Goal: Download file/media

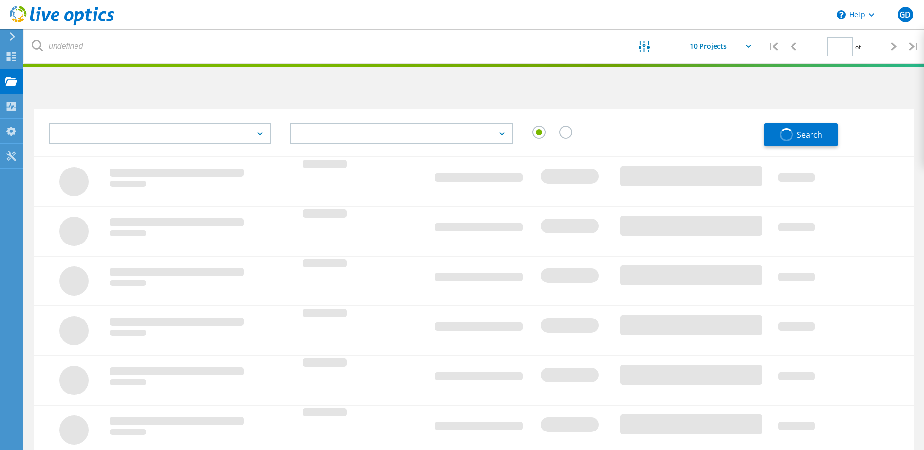
type input "1"
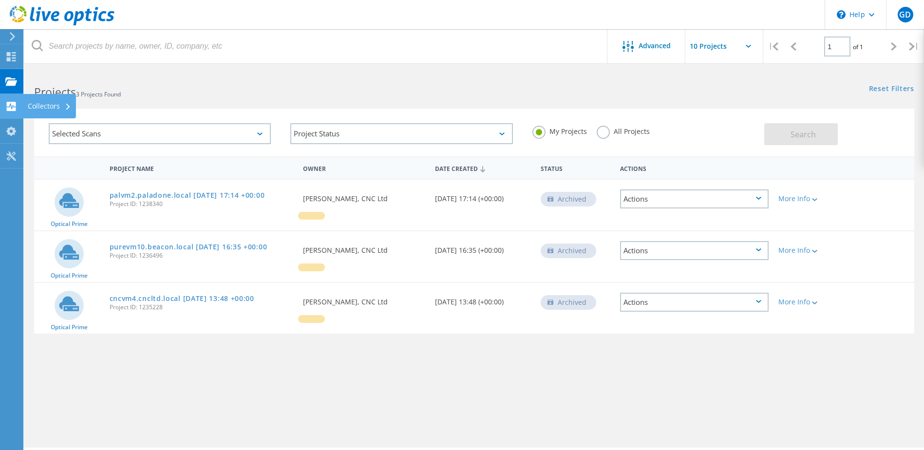
click at [30, 112] on div "Collectors" at bounding box center [49, 106] width 53 height 24
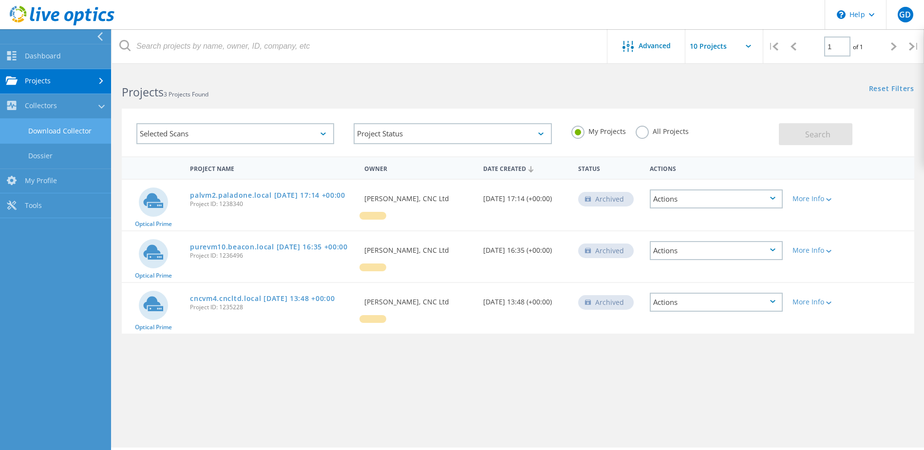
click at [57, 129] on link "Download Collector" at bounding box center [55, 131] width 111 height 25
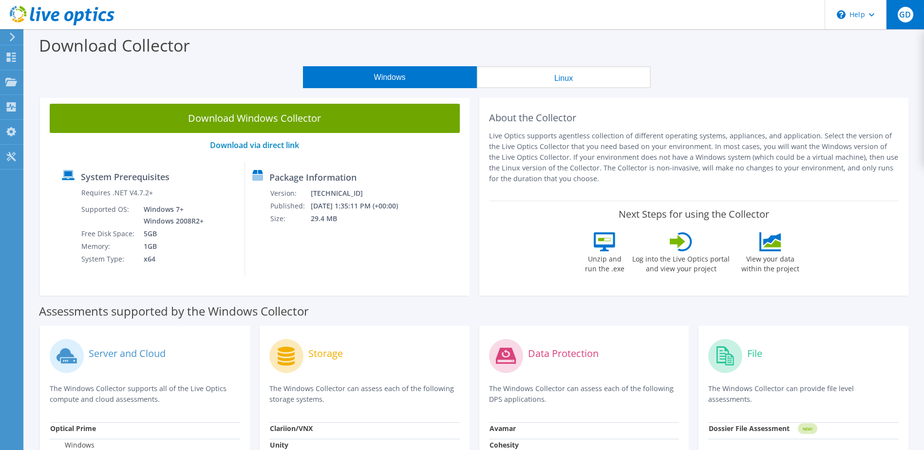
click at [905, 14] on span "GD" at bounding box center [906, 15] width 16 height 16
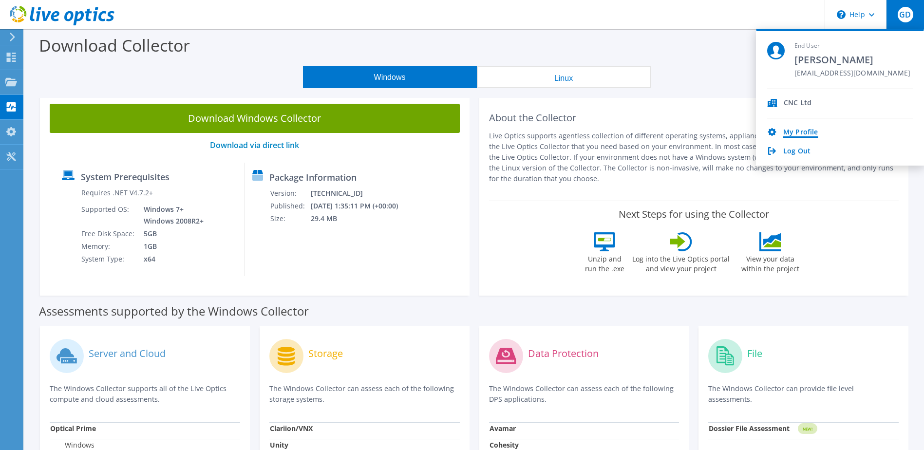
click at [795, 129] on link "My Profile" at bounding box center [800, 132] width 35 height 9
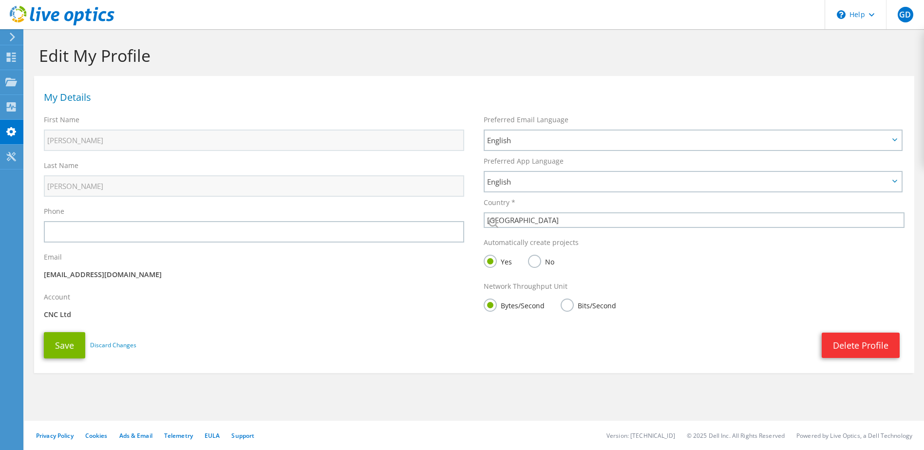
select select "75"
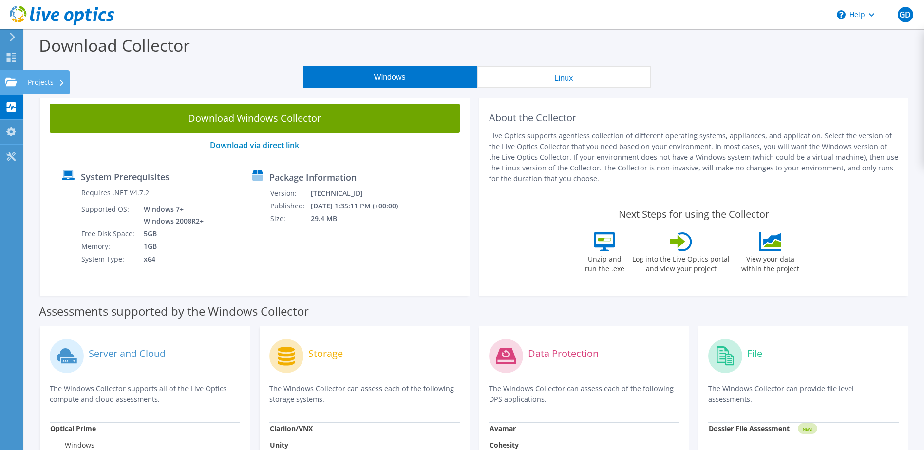
click at [49, 81] on div "Projects" at bounding box center [46, 82] width 47 height 24
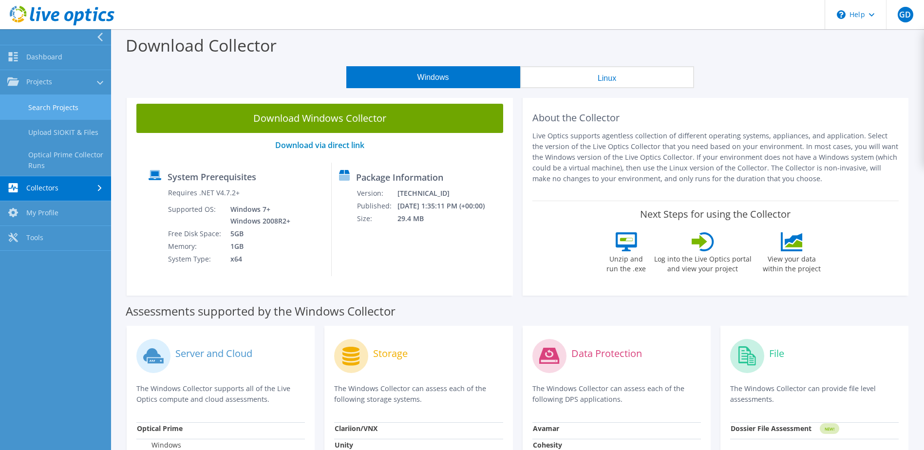
click at [55, 104] on link "Search Projects" at bounding box center [55, 107] width 111 height 25
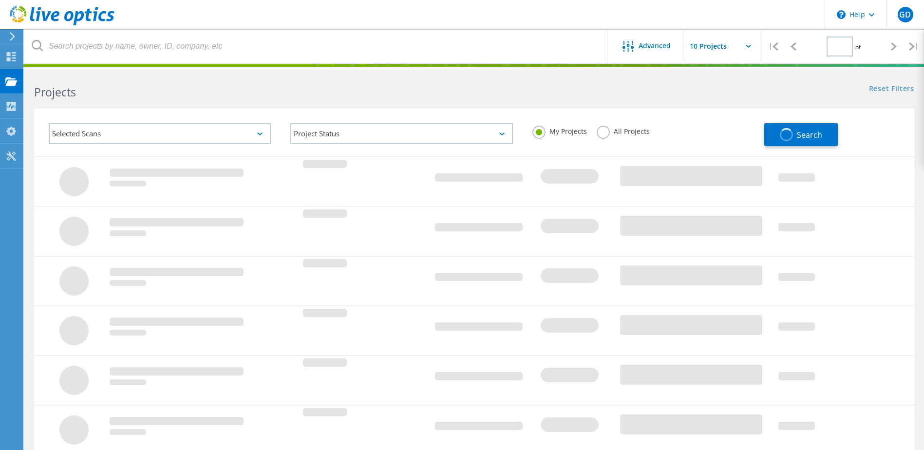
type input "1"
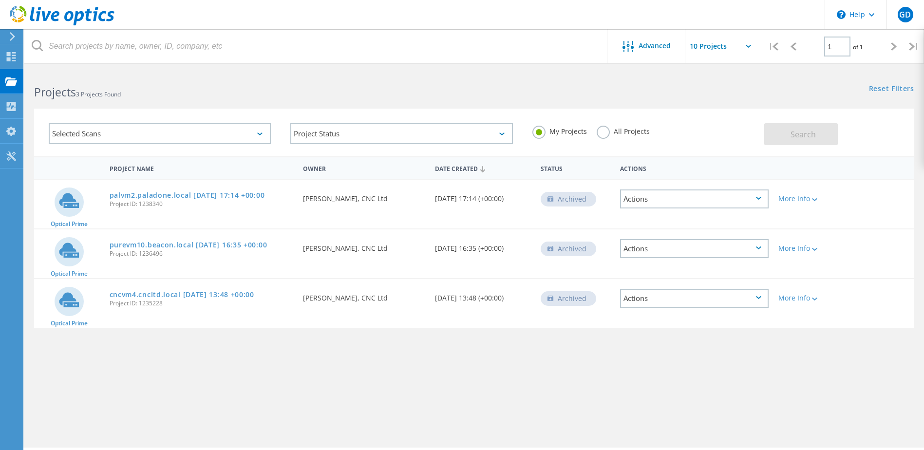
click at [604, 131] on label "All Projects" at bounding box center [623, 130] width 53 height 9
click at [0, 0] on input "All Projects" at bounding box center [0, 0] width 0 height 0
click at [778, 133] on button "Search" at bounding box center [801, 134] width 74 height 22
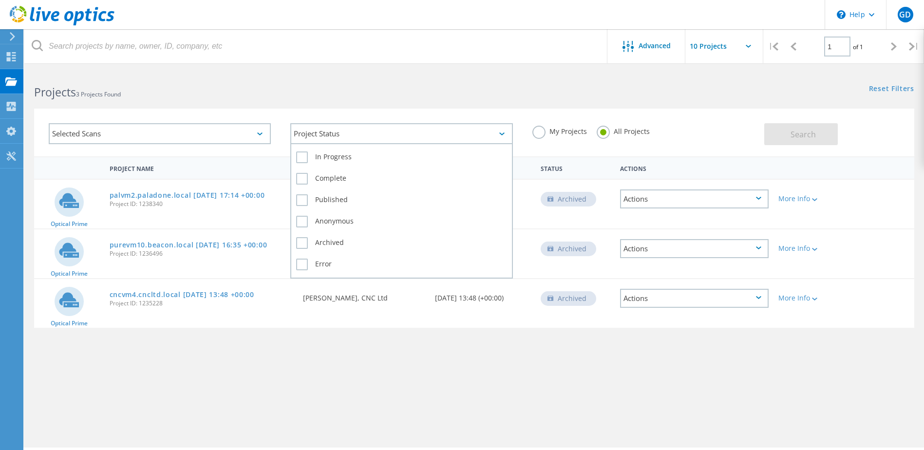
click at [419, 127] on div "Project Status" at bounding box center [401, 133] width 222 height 21
drag, startPoint x: 307, startPoint y: 245, endPoint x: 315, endPoint y: 244, distance: 8.3
click at [306, 245] on label "Archived" at bounding box center [401, 243] width 210 height 12
click at [0, 0] on input "Archived" at bounding box center [0, 0] width 0 height 0
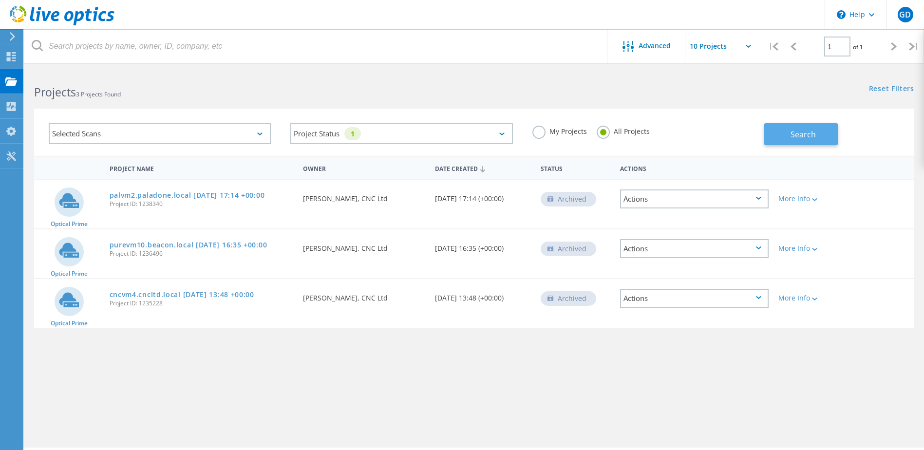
click at [818, 133] on button "Search" at bounding box center [801, 134] width 74 height 22
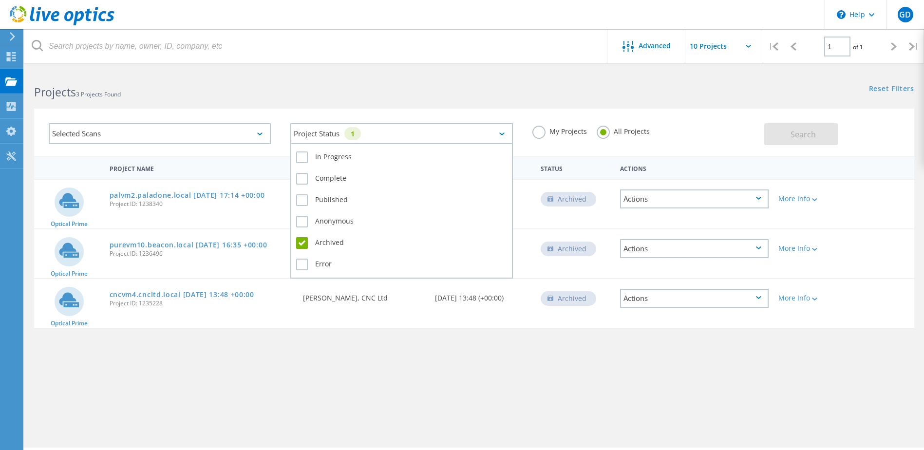
click at [423, 132] on div "Project Status 1" at bounding box center [401, 133] width 222 height 21
click at [303, 156] on label "In Progress" at bounding box center [401, 158] width 210 height 12
click at [0, 0] on input "In Progress" at bounding box center [0, 0] width 0 height 0
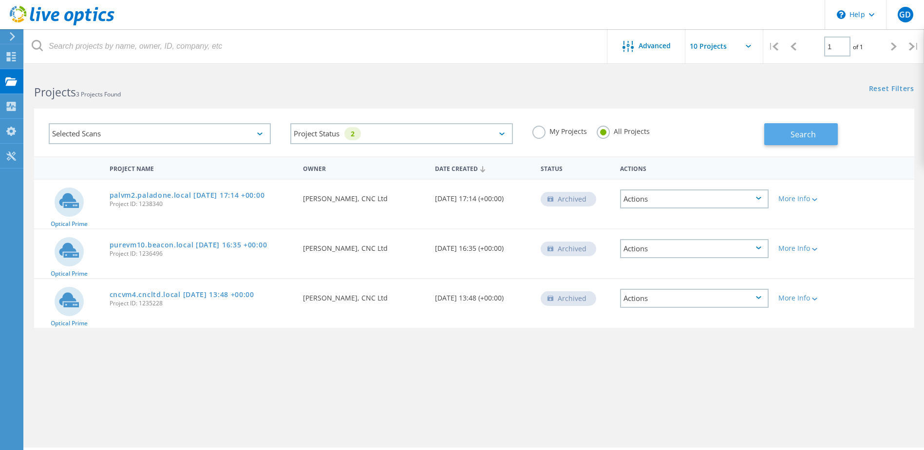
click at [803, 133] on span "Search" at bounding box center [803, 134] width 25 height 11
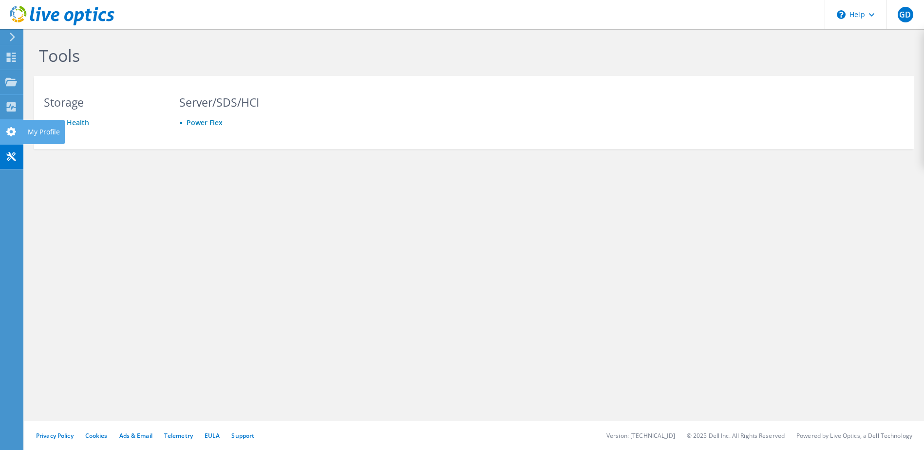
click at [16, 137] on div at bounding box center [11, 133] width 12 height 11
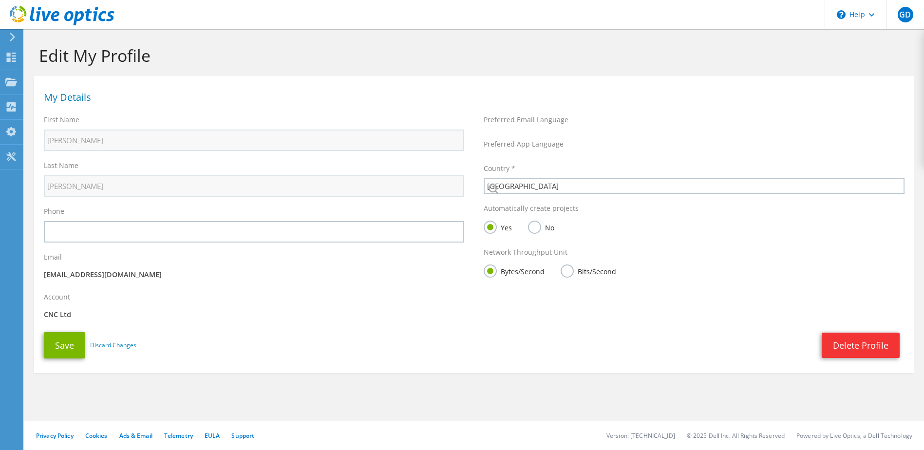
select select "75"
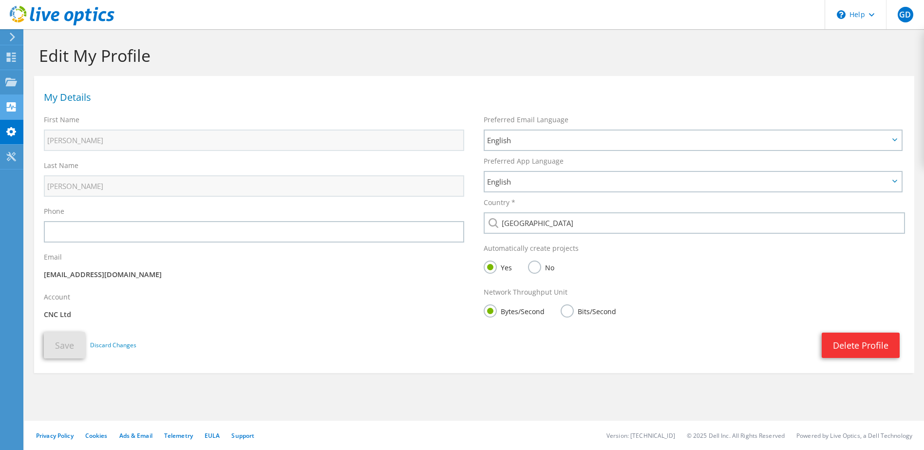
click at [8, 108] on icon at bounding box center [11, 106] width 12 height 9
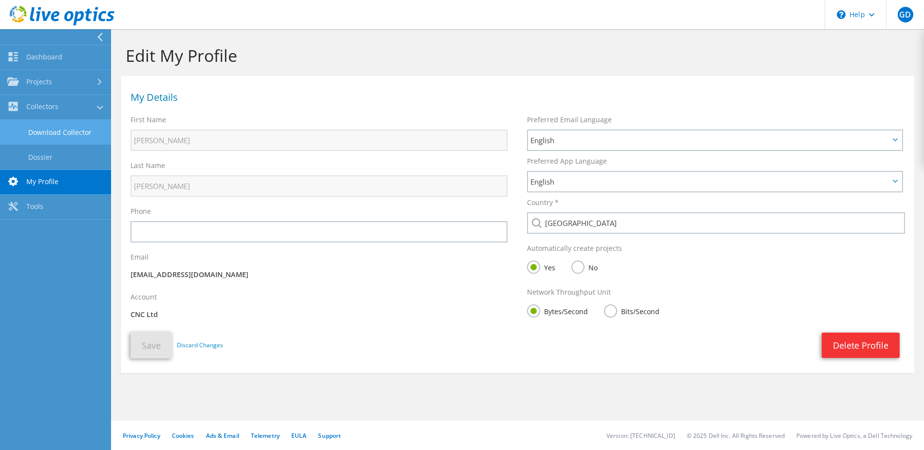
click at [60, 134] on link "Download Collector" at bounding box center [55, 132] width 111 height 25
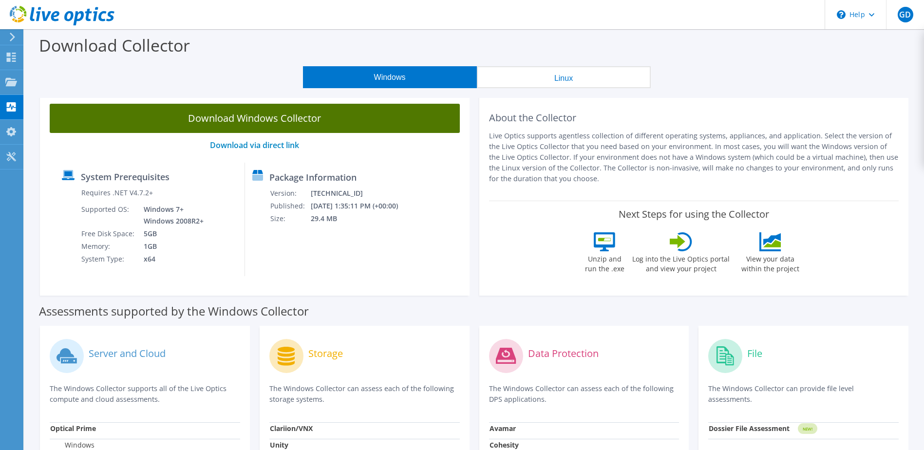
click at [367, 118] on link "Download Windows Collector" at bounding box center [255, 118] width 410 height 29
